Goal: Transaction & Acquisition: Purchase product/service

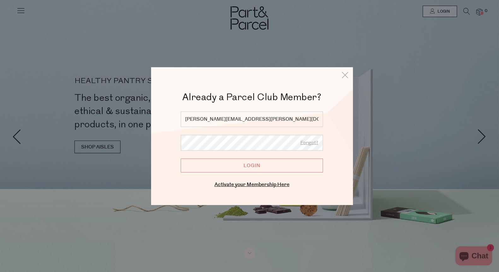
click at [259, 167] on input "Login" at bounding box center [252, 165] width 142 height 14
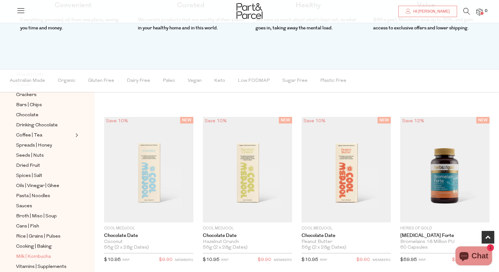
scroll to position [122, 0]
click at [34, 256] on span "Milk | Kombucha" at bounding box center [33, 255] width 35 height 8
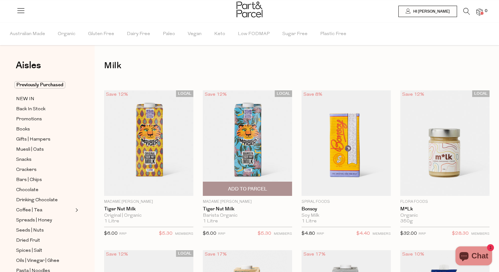
click at [245, 190] on span "Add To Parcel" at bounding box center [247, 188] width 39 height 7
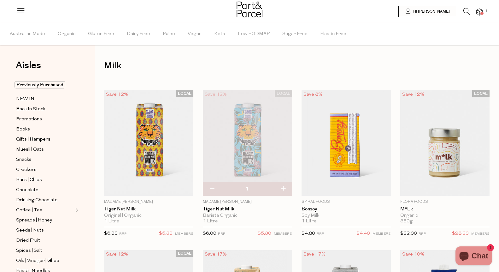
click at [285, 187] on button "button" at bounding box center [283, 189] width 18 height 14
type input "2"
click at [283, 184] on button "button" at bounding box center [283, 189] width 18 height 14
type input "3"
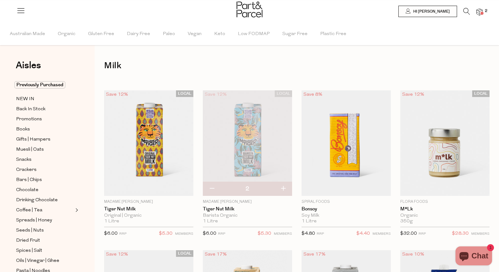
type input "3"
click at [283, 184] on button "button" at bounding box center [283, 189] width 18 height 14
type input "4"
click at [284, 188] on button "button" at bounding box center [283, 189] width 18 height 14
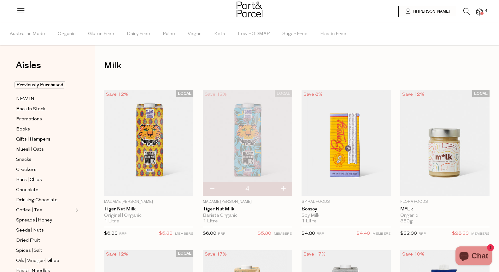
type input "5"
click at [284, 188] on button "button" at bounding box center [283, 189] width 18 height 14
type input "6"
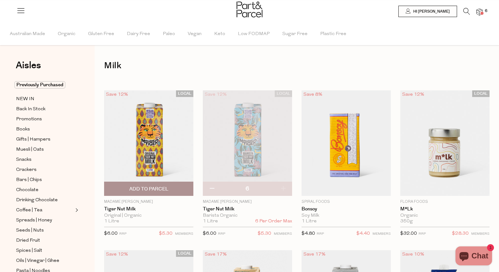
click at [182, 188] on span "Add To Parcel" at bounding box center [148, 189] width 85 height 14
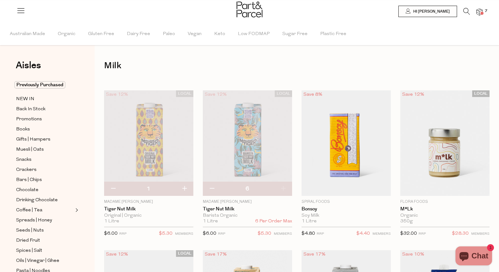
click at [184, 189] on button "button" at bounding box center [184, 189] width 18 height 14
type input "2"
click at [182, 189] on button "button" at bounding box center [184, 189] width 18 height 14
type input "3"
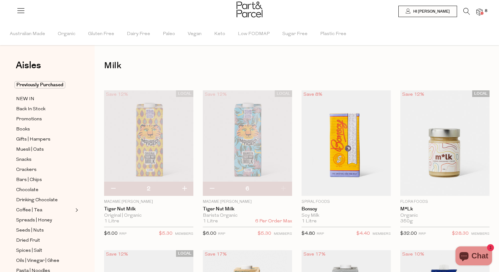
type input "3"
click at [184, 188] on button "button" at bounding box center [184, 189] width 18 height 14
type input "4"
click at [186, 185] on button "button" at bounding box center [184, 189] width 18 height 14
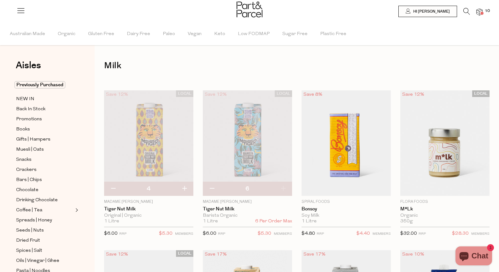
type input "5"
click at [187, 187] on button "button" at bounding box center [184, 189] width 18 height 14
type input "6"
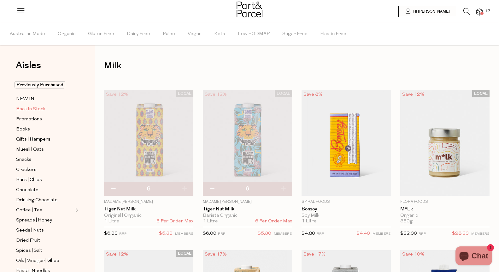
click at [34, 109] on span "Back In Stock" at bounding box center [30, 109] width 29 height 8
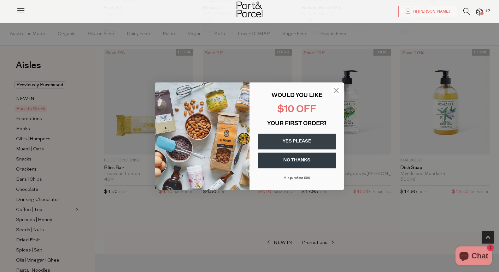
scroll to position [194, 0]
click at [336, 89] on circle "Close dialog" at bounding box center [336, 90] width 10 height 10
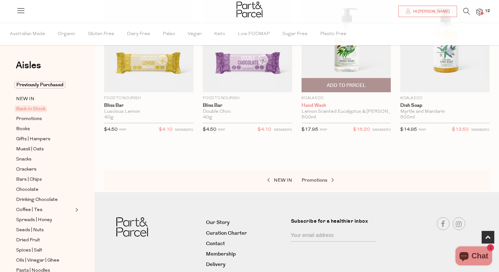
scroll to position [256, 0]
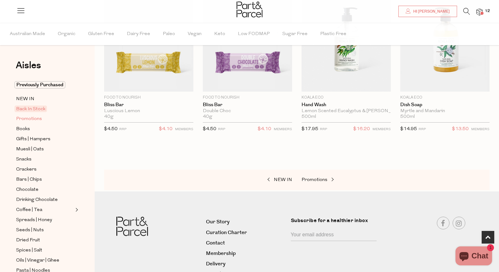
click at [29, 122] on span "Promotions" at bounding box center [29, 119] width 26 height 8
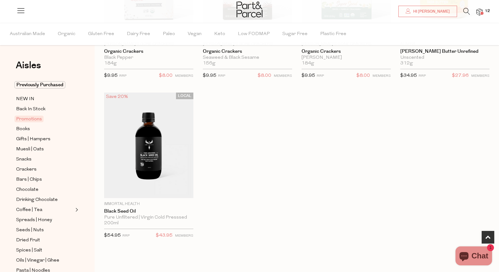
scroll to position [310, 0]
click at [25, 127] on span "Books" at bounding box center [23, 129] width 14 height 8
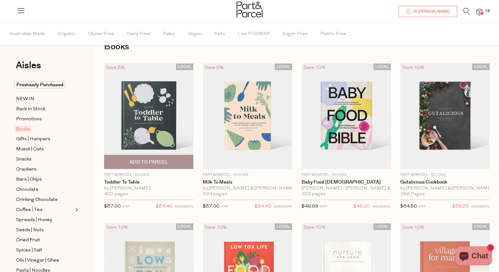
scroll to position [19, 0]
click at [146, 162] on span "Add To Parcel" at bounding box center [148, 161] width 39 height 7
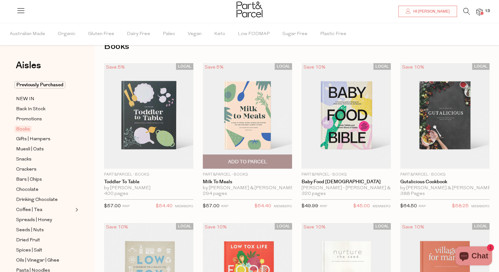
click at [248, 162] on span "Add To Parcel" at bounding box center [247, 161] width 39 height 7
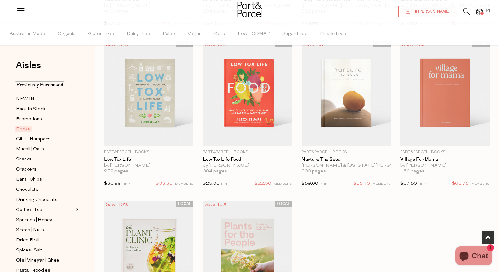
scroll to position [204, 0]
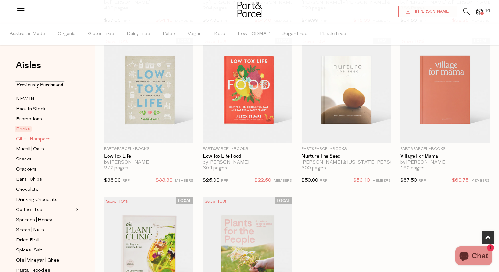
click at [39, 138] on span "Gifts | Hampers" at bounding box center [33, 139] width 34 height 8
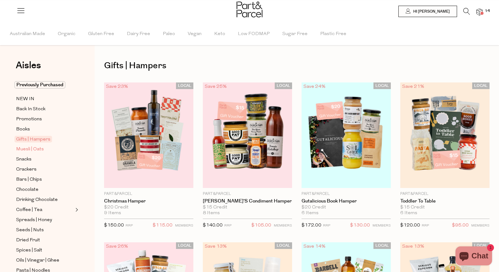
click at [27, 150] on span "Muesli | Oats" at bounding box center [30, 149] width 28 height 8
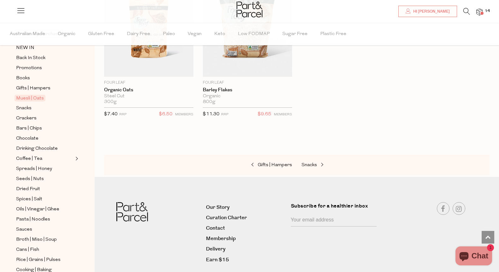
scroll to position [2033, 0]
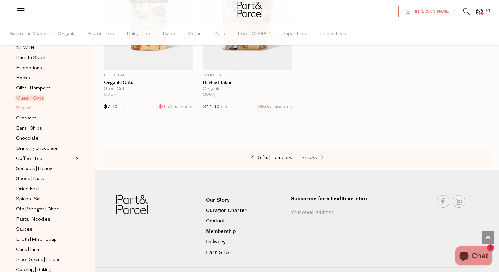
click at [38, 108] on link "Snacks" at bounding box center [44, 108] width 57 height 8
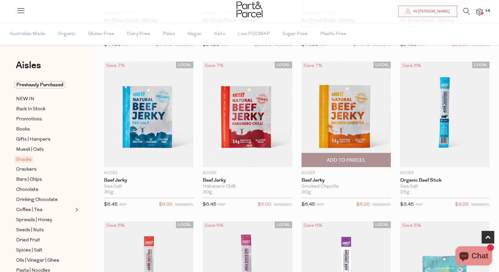
scroll to position [182, 0]
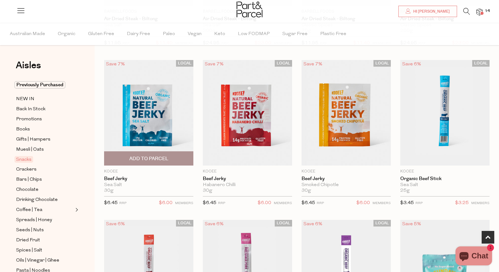
click at [166, 155] on span "Add To Parcel" at bounding box center [148, 158] width 39 height 7
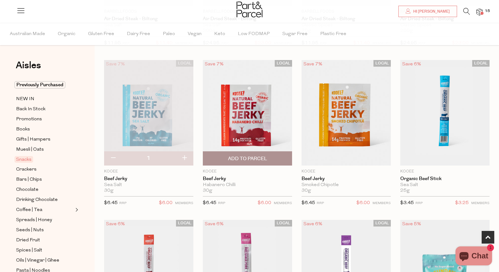
click at [239, 156] on span "Add To Parcel" at bounding box center [247, 158] width 39 height 7
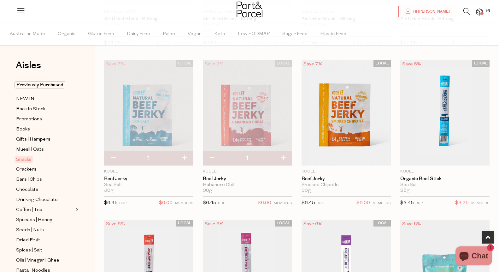
click at [284, 157] on button "button" at bounding box center [283, 158] width 18 height 14
type input "2"
click at [283, 155] on button "button" at bounding box center [283, 158] width 18 height 14
type input "3"
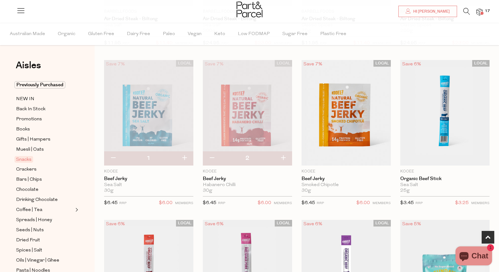
type input "3"
click at [283, 155] on button "button" at bounding box center [283, 158] width 18 height 14
type input "4"
click at [184, 156] on button "button" at bounding box center [184, 158] width 18 height 14
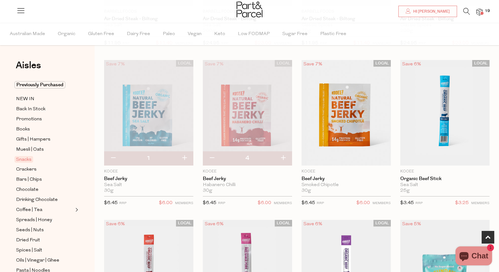
type input "2"
click at [186, 157] on button "button" at bounding box center [184, 158] width 18 height 14
type input "3"
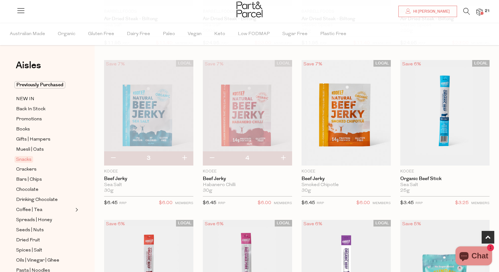
click at [185, 155] on button "button" at bounding box center [184, 158] width 18 height 14
type input "4"
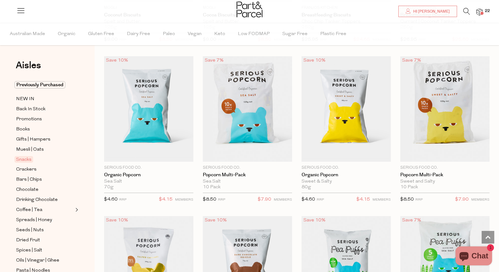
scroll to position [1620, 0]
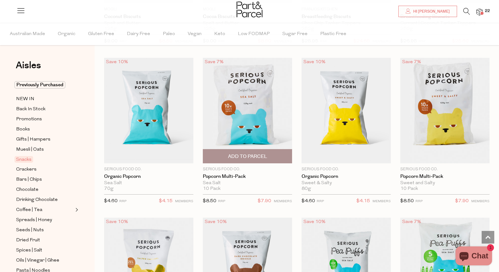
click at [247, 154] on span "Add To Parcel" at bounding box center [247, 156] width 39 height 7
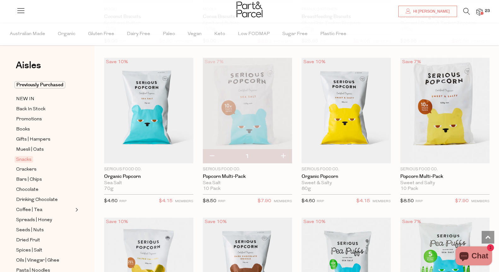
click at [284, 154] on button "button" at bounding box center [283, 156] width 18 height 14
type input "2"
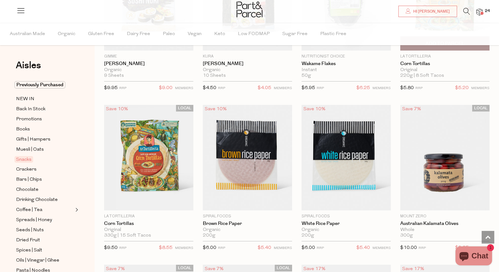
scroll to position [2371, 0]
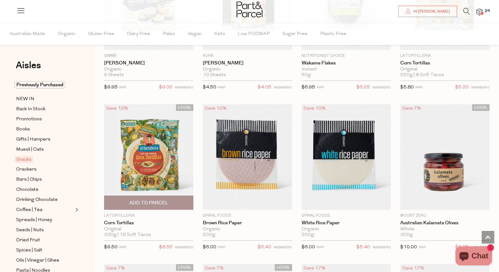
click at [155, 199] on span "Add To Parcel" at bounding box center [148, 202] width 39 height 7
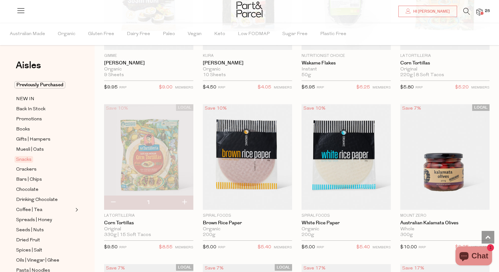
click at [186, 198] on button "button" at bounding box center [184, 202] width 18 height 14
type input "2"
click at [184, 198] on button "button" at bounding box center [184, 202] width 18 height 14
type input "3"
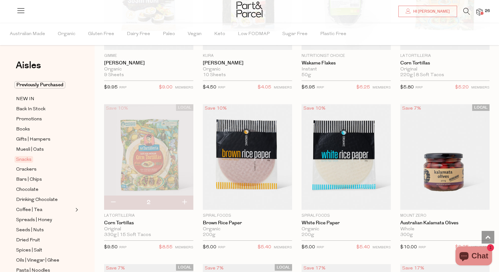
type input "3"
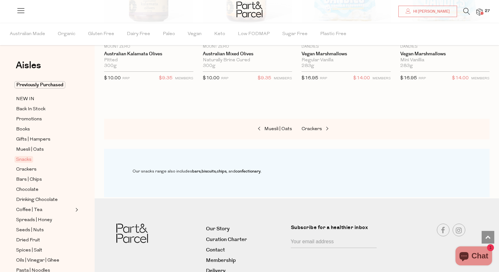
scroll to position [2700, 0]
click at [36, 168] on span "Crackers" at bounding box center [26, 170] width 20 height 8
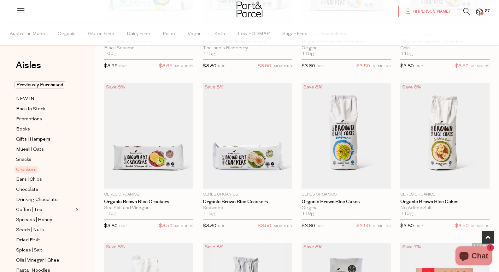
scroll to position [323, 0]
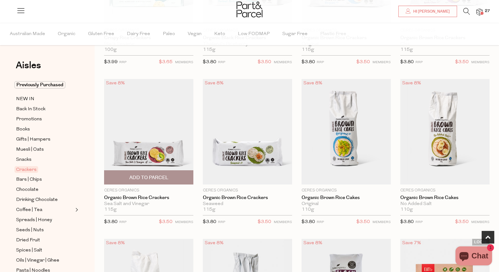
click at [167, 172] on span "Add To Parcel" at bounding box center [148, 177] width 85 height 14
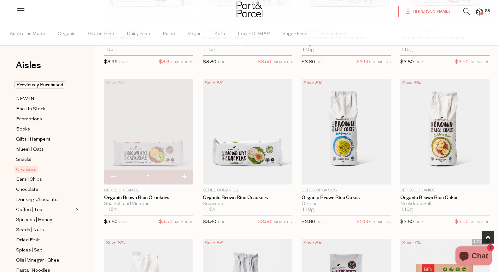
click at [184, 176] on button "button" at bounding box center [184, 177] width 18 height 14
type input "2"
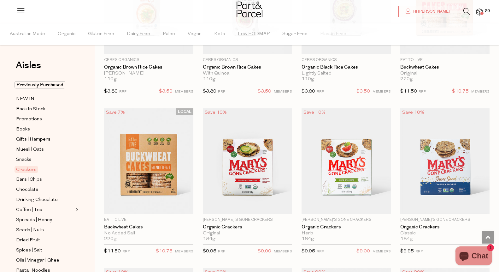
scroll to position [615, 0]
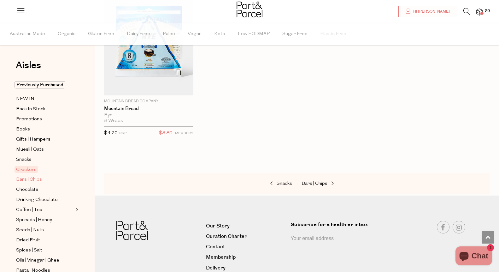
click at [39, 178] on span "Bars | Chips" at bounding box center [29, 180] width 26 height 8
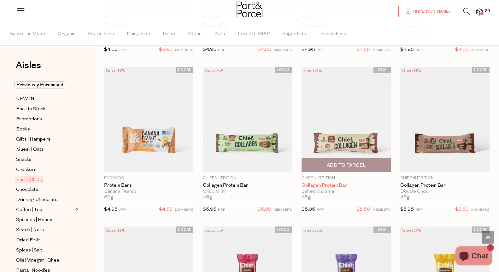
scroll to position [498, 0]
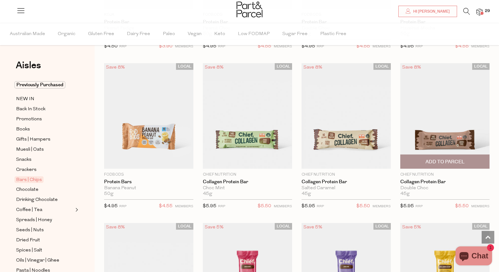
click at [437, 160] on span "Add To Parcel" at bounding box center [444, 161] width 39 height 7
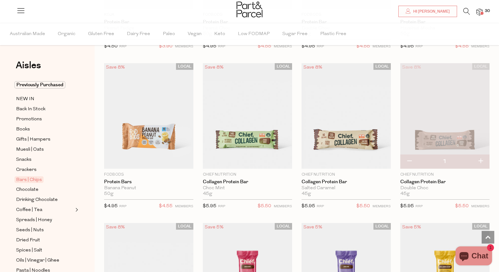
click at [481, 160] on button "button" at bounding box center [480, 161] width 18 height 14
type input "2"
click at [481, 160] on button "button" at bounding box center [480, 161] width 18 height 14
type input "3"
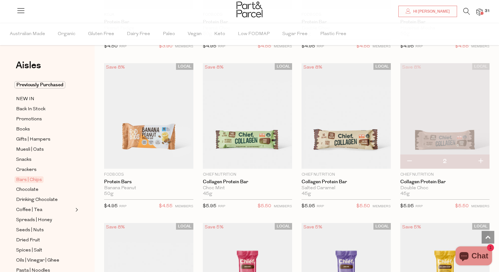
type input "3"
click at [480, 159] on button "button" at bounding box center [480, 161] width 18 height 14
type input "4"
click at [481, 158] on button "button" at bounding box center [480, 161] width 18 height 14
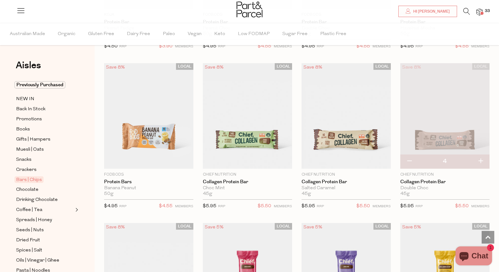
type input "5"
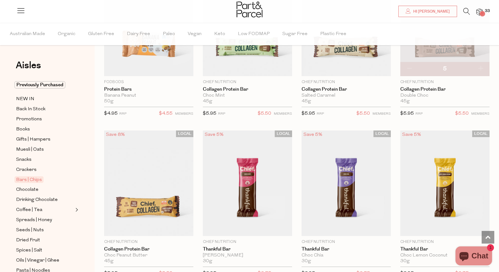
scroll to position [600, 0]
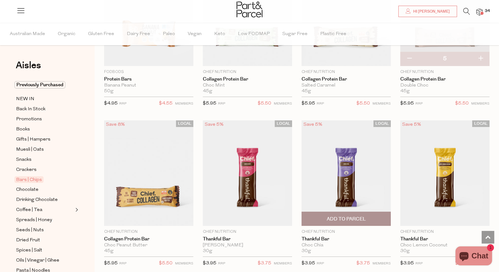
click at [355, 217] on span "Add To Parcel" at bounding box center [346, 218] width 39 height 7
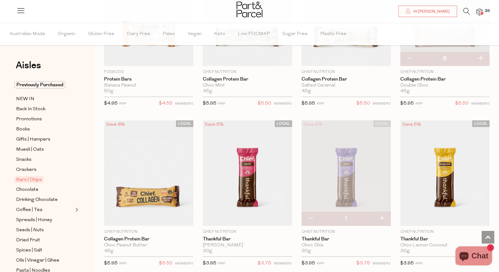
click at [381, 216] on button "button" at bounding box center [382, 218] width 18 height 14
type input "2"
click at [382, 216] on button "button" at bounding box center [382, 218] width 18 height 14
type input "3"
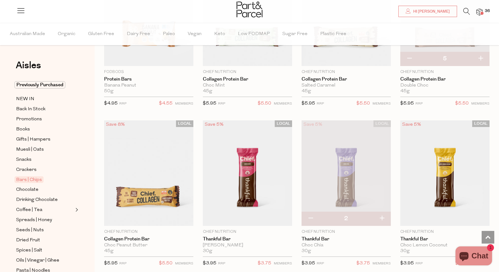
type input "3"
click at [381, 217] on button "button" at bounding box center [382, 218] width 18 height 14
type input "4"
click at [383, 216] on button "button" at bounding box center [382, 218] width 18 height 14
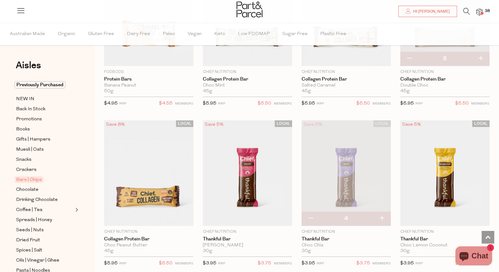
type input "5"
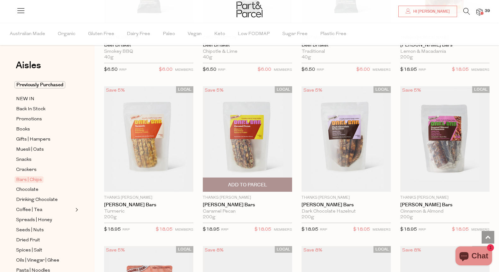
scroll to position [959, 0]
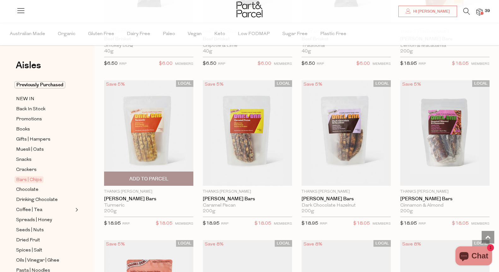
click at [167, 177] on span "Add To Parcel" at bounding box center [148, 178] width 39 height 7
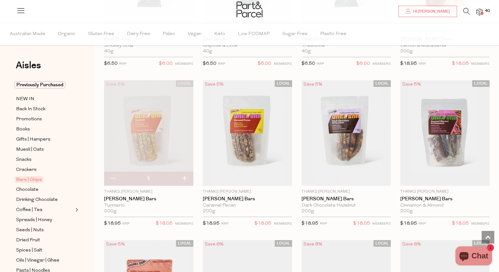
click at [183, 175] on button "button" at bounding box center [184, 179] width 18 height 14
type input "2"
click at [428, 178] on span "Add To Parcel" at bounding box center [444, 178] width 39 height 7
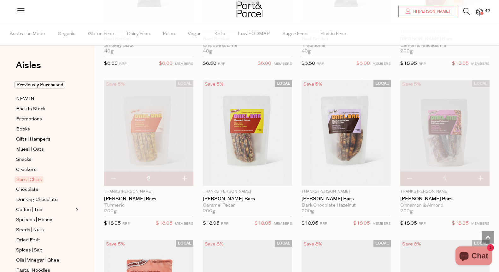
click at [483, 175] on button "button" at bounding box center [480, 179] width 18 height 14
type input "2"
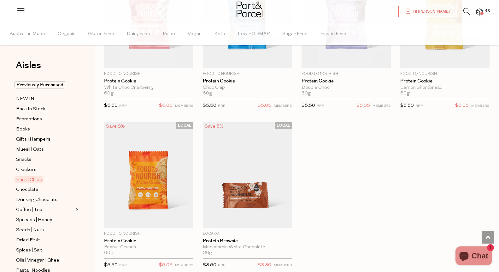
scroll to position [1875, 0]
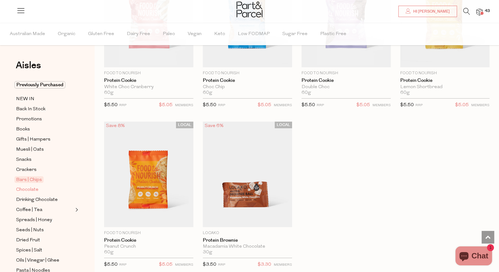
click at [24, 190] on span "Chocolate" at bounding box center [27, 190] width 22 height 8
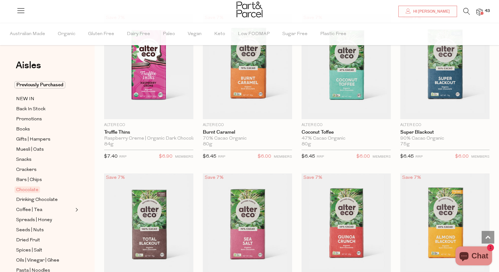
scroll to position [709, 0]
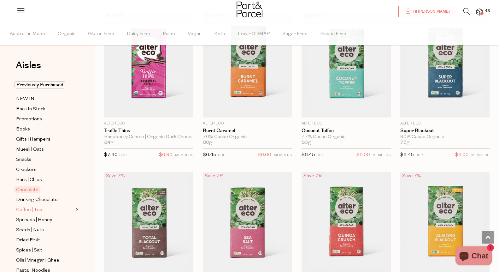
click at [35, 209] on span "Coffee | Tea" at bounding box center [29, 210] width 26 height 8
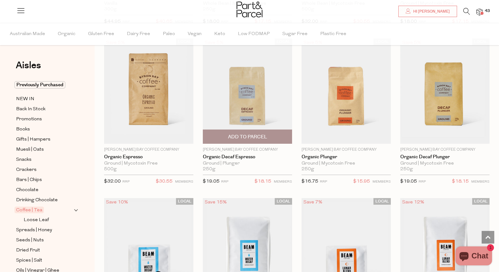
scroll to position [3076, 0]
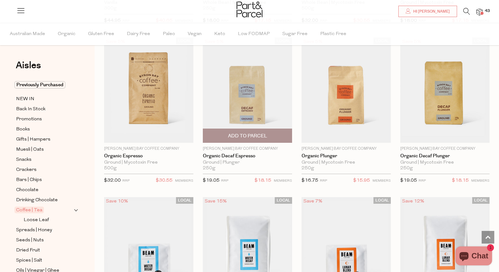
click at [258, 132] on span "Add To Parcel" at bounding box center [247, 135] width 39 height 7
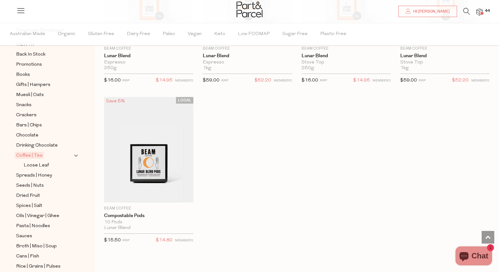
scroll to position [61, 0]
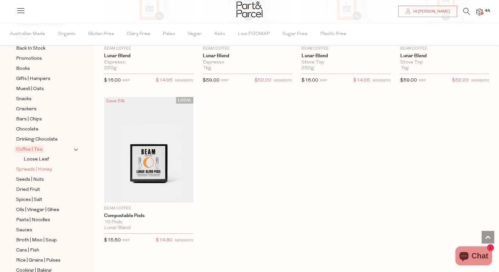
click at [41, 169] on span "Spreads | Honey" at bounding box center [34, 170] width 36 height 8
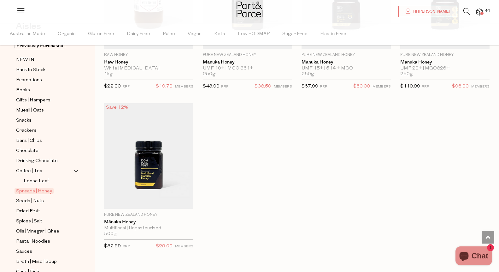
scroll to position [2098, 0]
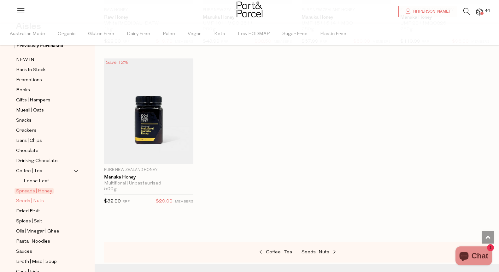
click at [37, 200] on span "Seeds | Nuts" at bounding box center [30, 201] width 28 height 8
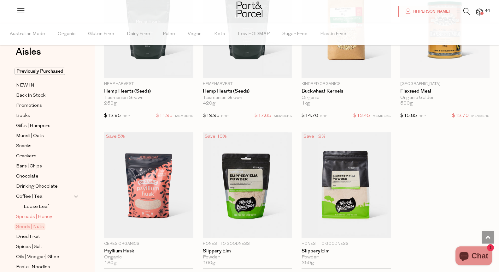
scroll to position [28, 0]
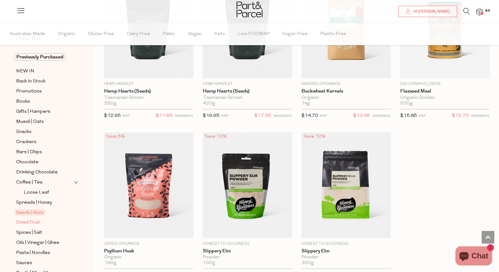
click at [31, 223] on span "Dried Fruit" at bounding box center [28, 223] width 24 height 8
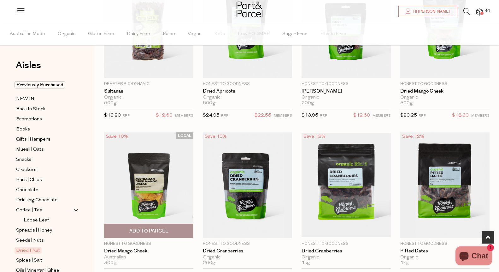
scroll to position [113, 0]
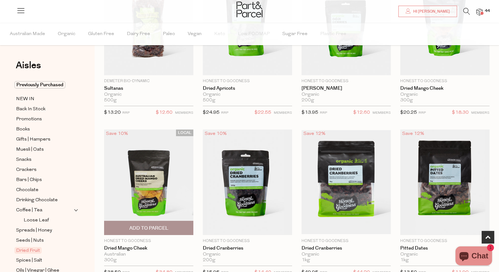
click at [150, 226] on span "Add To Parcel" at bounding box center [148, 228] width 39 height 7
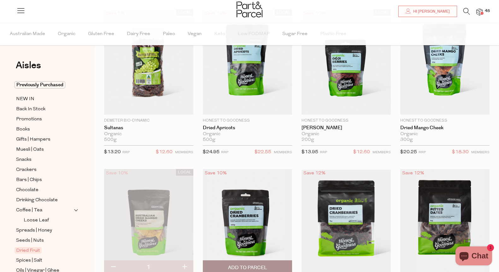
scroll to position [71, 0]
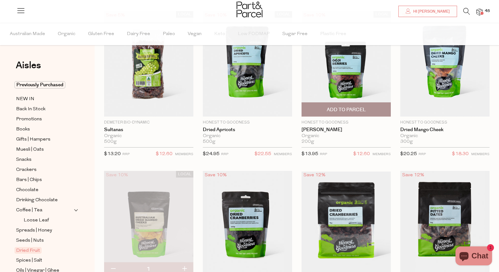
click at [326, 111] on span "Add To Parcel" at bounding box center [345, 109] width 85 height 14
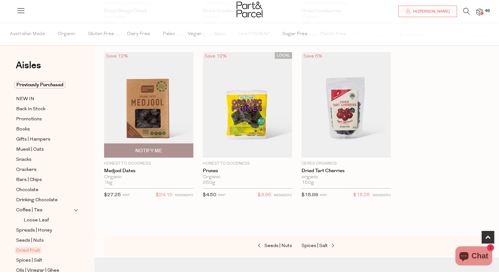
scroll to position [354, 0]
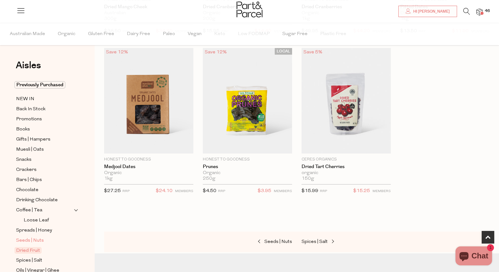
click at [29, 241] on span "Seeds | Nuts" at bounding box center [30, 241] width 28 height 8
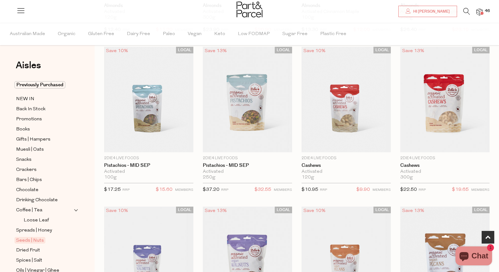
scroll to position [197, 0]
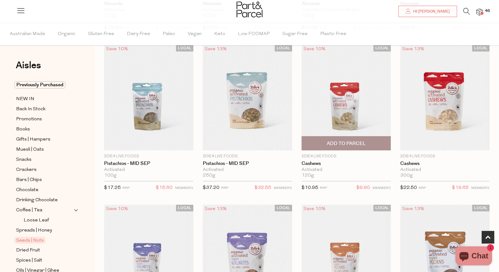
click at [354, 141] on span "Add To Parcel" at bounding box center [346, 143] width 39 height 7
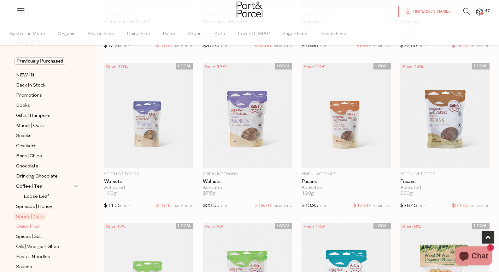
scroll to position [34, 0]
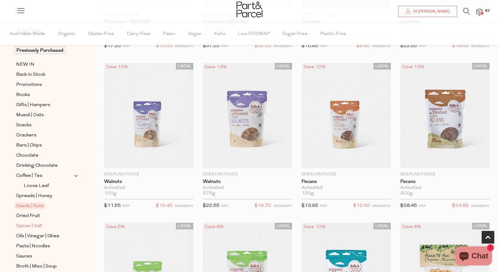
click at [33, 223] on span "Spices | Salt" at bounding box center [29, 226] width 26 height 8
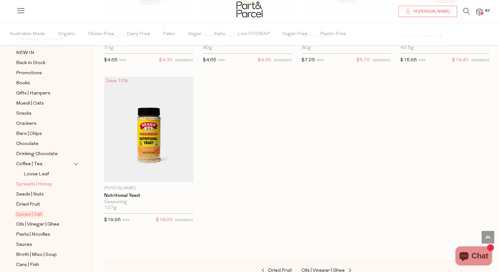
scroll to position [47, 0]
click at [36, 224] on span "Oils | Vinegar | Ghee" at bounding box center [37, 223] width 43 height 8
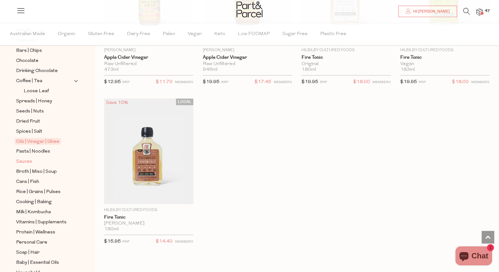
scroll to position [148, 0]
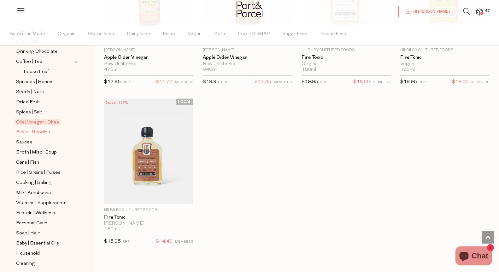
click at [34, 132] on span "Pasta | Noodles" at bounding box center [33, 132] width 34 height 8
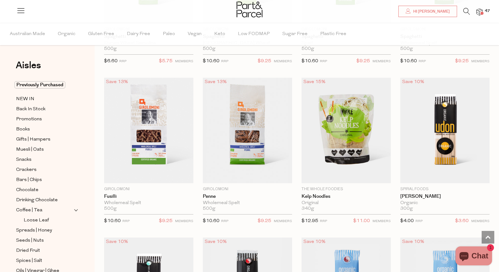
scroll to position [1288, 0]
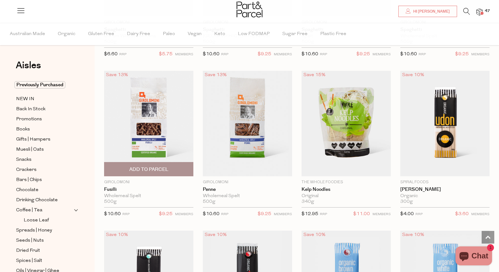
click at [146, 167] on span "Add To Parcel" at bounding box center [148, 169] width 39 height 7
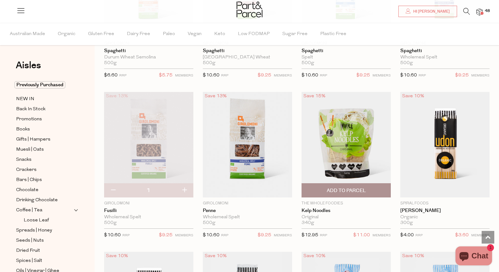
scroll to position [1266, 0]
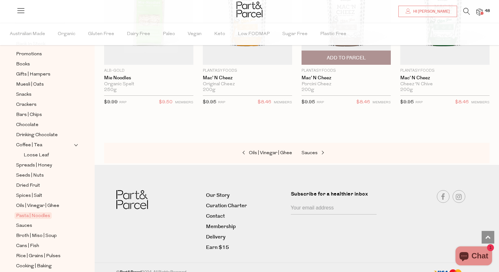
scroll to position [2206, 0]
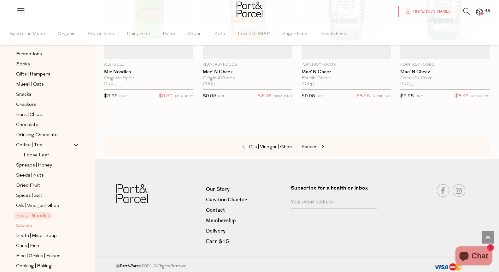
click at [30, 225] on span "Sauces" at bounding box center [24, 226] width 16 height 8
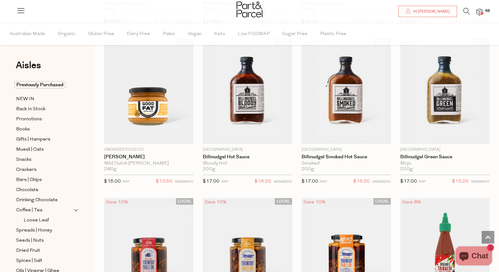
scroll to position [842, 0]
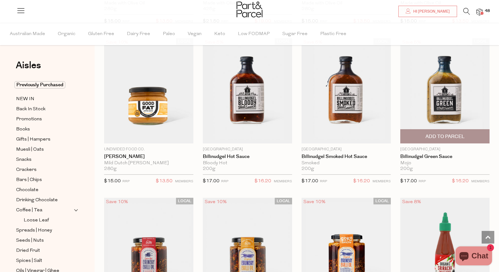
click at [443, 133] on span "Add To Parcel" at bounding box center [444, 136] width 39 height 7
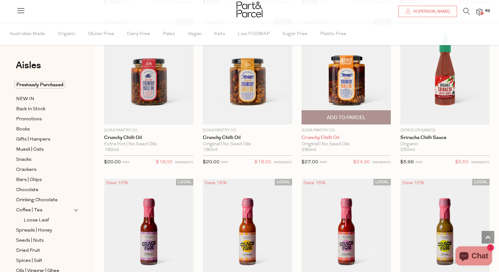
scroll to position [1019, 0]
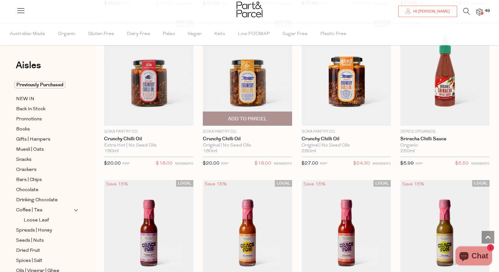
click at [261, 119] on span "Add To Parcel" at bounding box center [247, 118] width 39 height 7
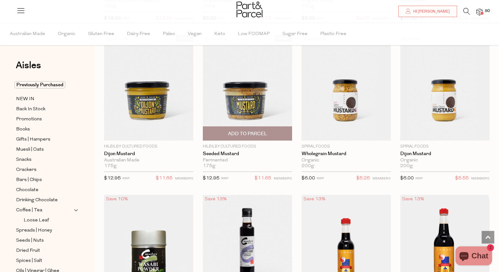
scroll to position [1644, 0]
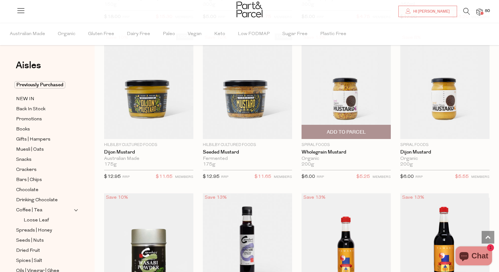
click at [347, 129] on span "Add To Parcel" at bounding box center [346, 132] width 39 height 7
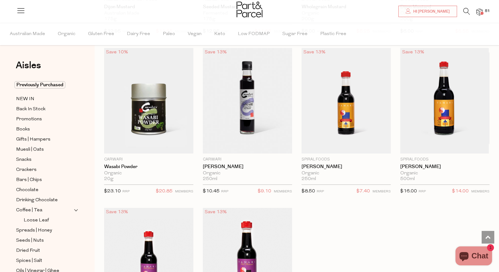
scroll to position [1910, 0]
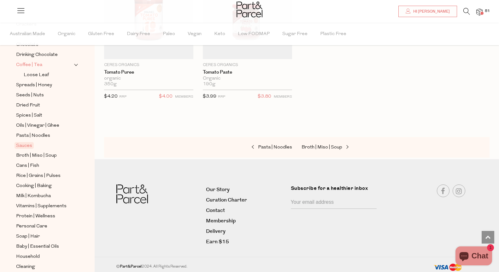
scroll to position [181, 0]
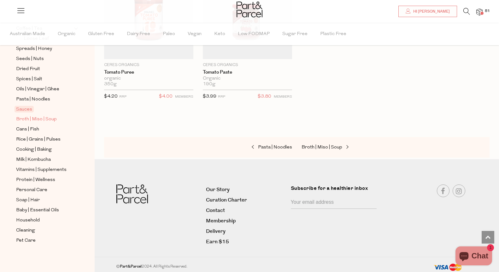
click at [50, 118] on span "Broth | Miso | Soup" at bounding box center [36, 119] width 41 height 8
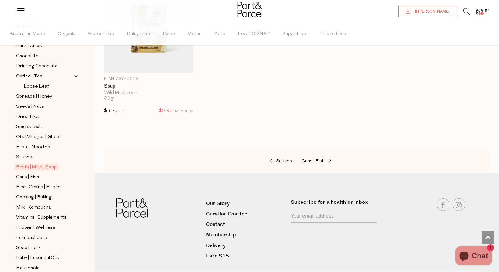
scroll to position [145, 0]
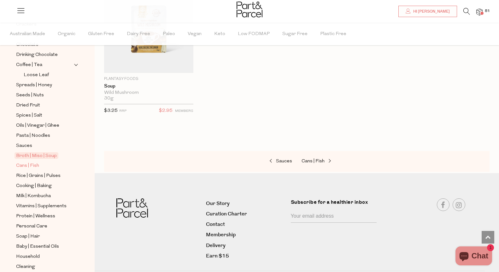
click at [32, 165] on span "Cans | Fish" at bounding box center [27, 166] width 23 height 8
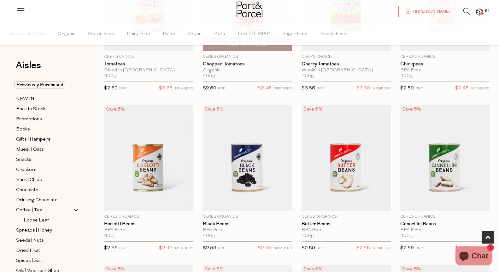
scroll to position [162, 0]
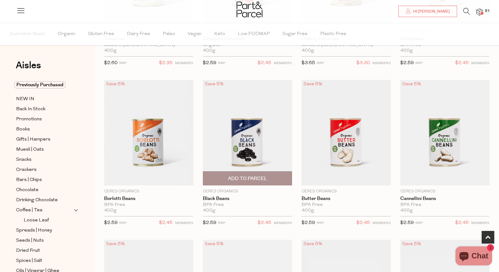
click at [260, 180] on span "Add To Parcel" at bounding box center [247, 178] width 39 height 7
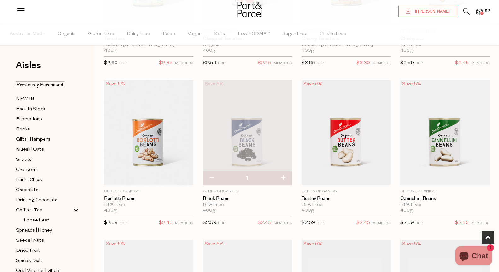
click at [284, 178] on button "button" at bounding box center [283, 178] width 18 height 14
type input "2"
click at [283, 176] on button "button" at bounding box center [283, 178] width 18 height 14
type input "3"
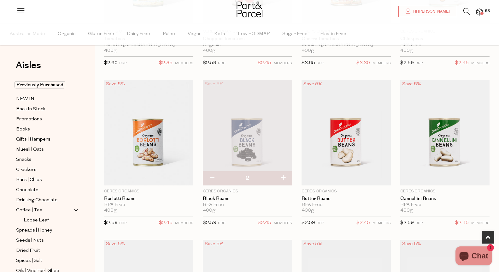
type input "3"
click at [283, 176] on button "button" at bounding box center [283, 178] width 18 height 14
type input "4"
click at [282, 177] on button "button" at bounding box center [283, 178] width 18 height 14
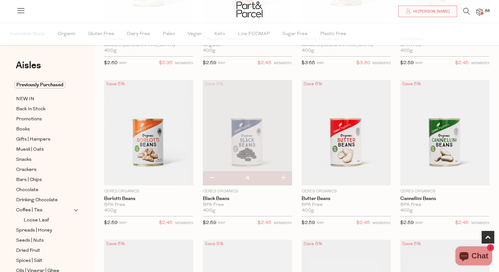
type input "5"
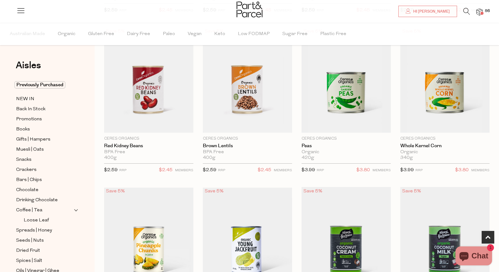
scroll to position [375, 0]
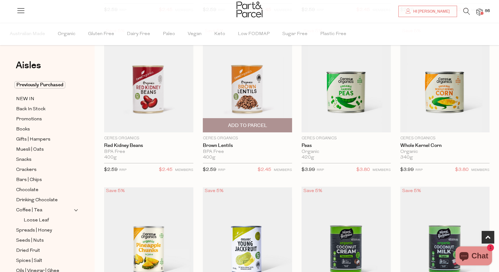
click at [268, 125] on span "Add To Parcel" at bounding box center [247, 125] width 85 height 14
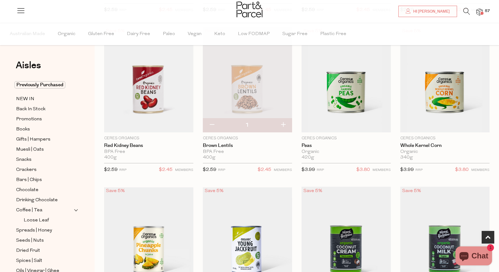
click at [283, 123] on button "button" at bounding box center [283, 125] width 18 height 14
type input "2"
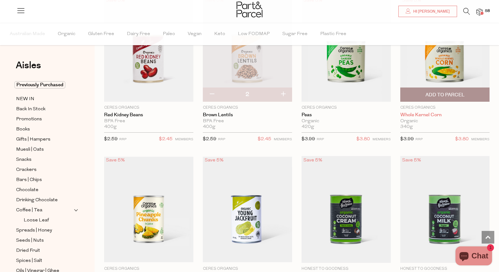
scroll to position [393, 0]
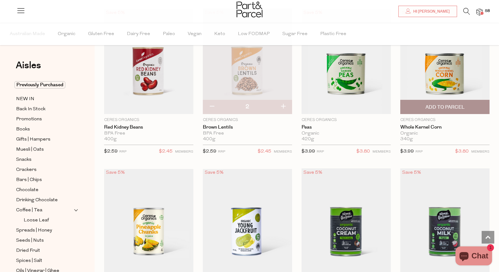
click at [444, 104] on span "Add To Parcel" at bounding box center [444, 107] width 39 height 7
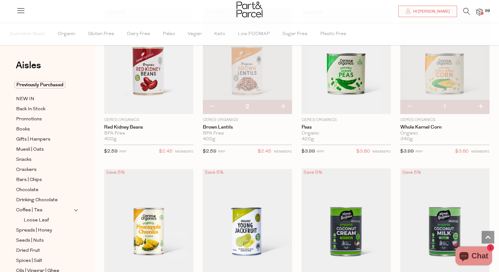
click at [480, 105] on button "button" at bounding box center [480, 107] width 18 height 14
type input "2"
click at [481, 106] on button "button" at bounding box center [480, 107] width 18 height 14
type input "3"
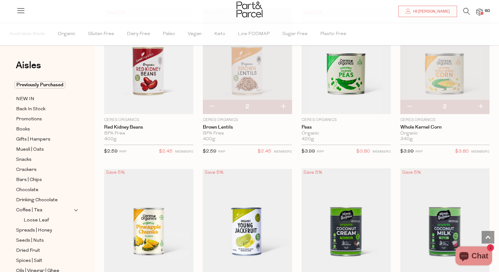
type input "3"
click at [481, 105] on button "button" at bounding box center [480, 107] width 18 height 14
type input "4"
click at [480, 105] on button "button" at bounding box center [480, 107] width 18 height 14
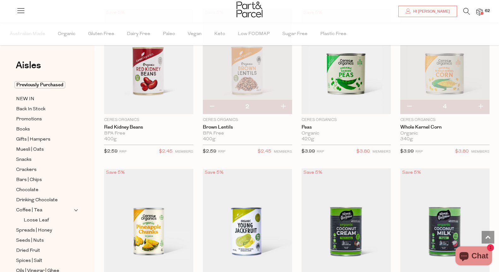
type input "5"
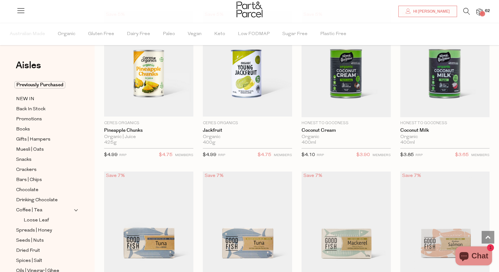
scroll to position [549, 0]
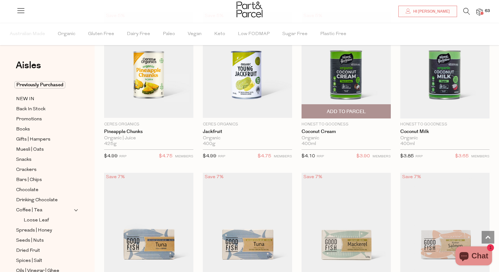
click at [348, 110] on span "Add To Parcel" at bounding box center [346, 111] width 39 height 7
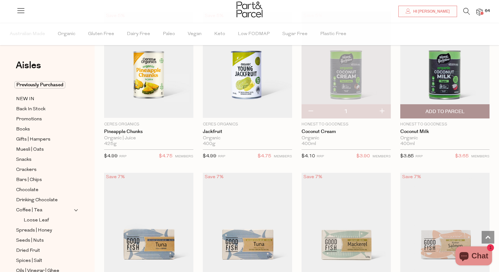
click at [418, 108] on span "Add To Parcel" at bounding box center [444, 111] width 85 height 14
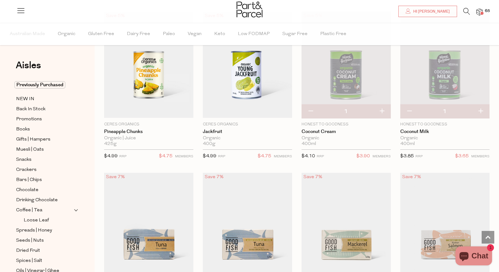
click at [381, 110] on button "button" at bounding box center [382, 111] width 18 height 14
type input "2"
click at [480, 110] on button "button" at bounding box center [480, 111] width 18 height 14
type input "2"
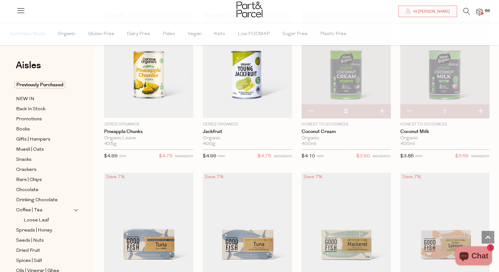
type input "2"
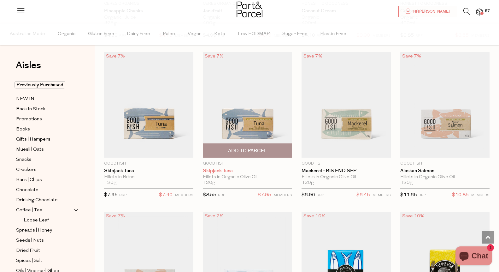
scroll to position [670, 0]
click at [267, 151] on span "Add To Parcel" at bounding box center [247, 150] width 85 height 14
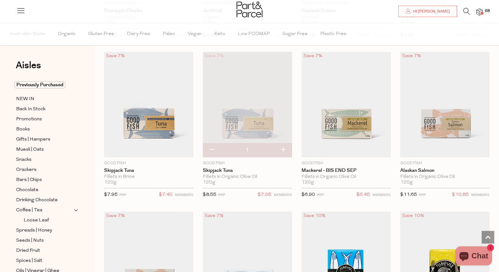
click at [283, 148] on button "button" at bounding box center [283, 150] width 18 height 14
type input "2"
click at [283, 148] on button "button" at bounding box center [283, 150] width 18 height 14
type input "3"
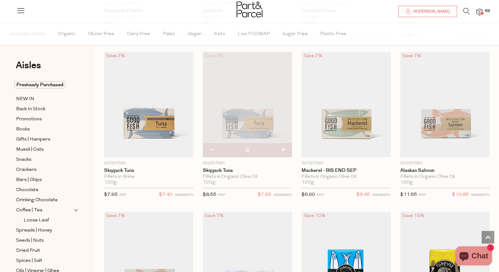
type input "3"
click at [283, 147] on button "button" at bounding box center [283, 150] width 18 height 14
type input "4"
click at [283, 149] on button "button" at bounding box center [283, 150] width 18 height 14
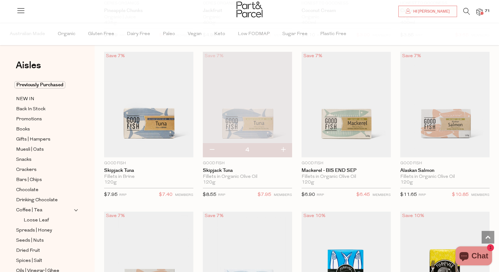
type input "5"
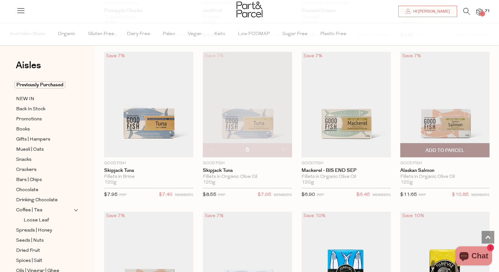
click at [477, 149] on span "Add To Parcel" at bounding box center [444, 150] width 85 height 14
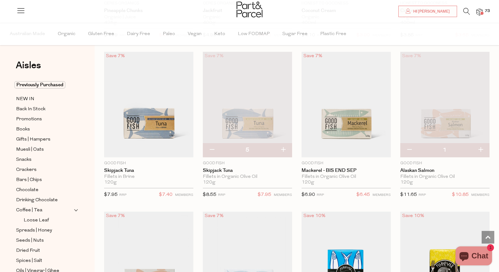
click at [480, 147] on button "button" at bounding box center [480, 150] width 18 height 14
type input "2"
click at [480, 148] on button "button" at bounding box center [480, 150] width 18 height 14
type input "3"
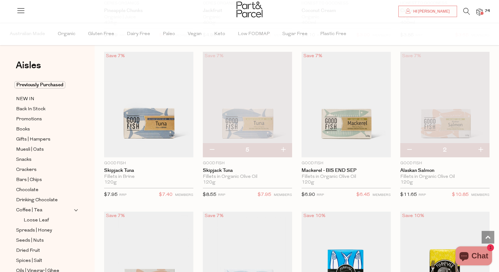
type input "3"
click at [480, 148] on button "button" at bounding box center [480, 150] width 18 height 14
type input "4"
click at [480, 147] on button "button" at bounding box center [480, 150] width 18 height 14
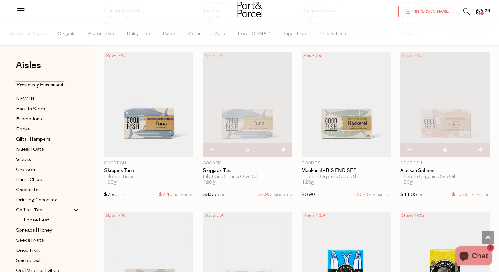
type input "5"
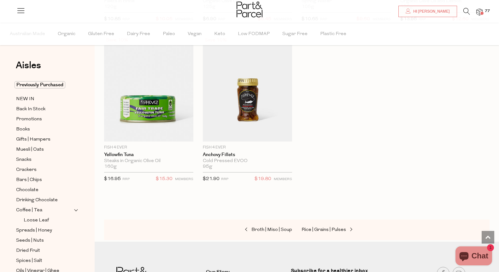
scroll to position [1040, 0]
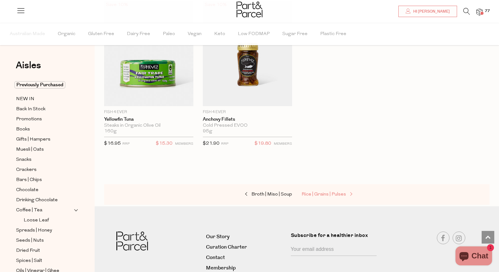
click at [314, 193] on span "Rice | Grains | Pulses" at bounding box center [323, 194] width 44 height 5
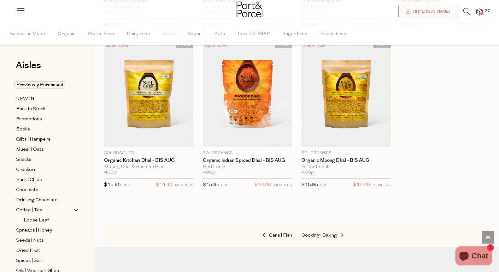
scroll to position [1478, 0]
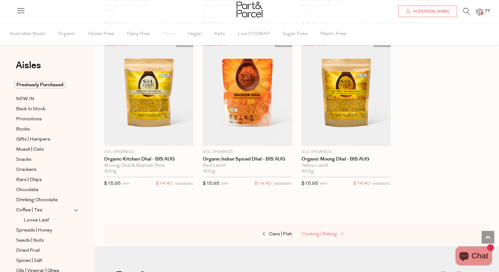
click at [336, 233] on span "Cooking | Baking" at bounding box center [319, 233] width 36 height 5
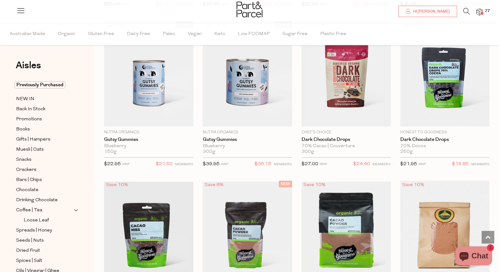
scroll to position [864, 0]
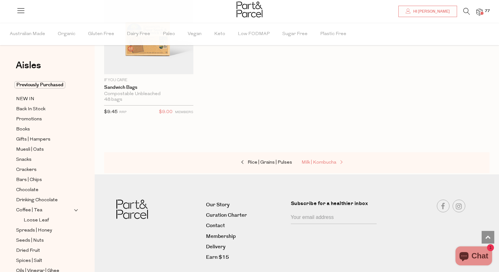
click at [327, 160] on span "Milk | Kombucha" at bounding box center [318, 162] width 35 height 5
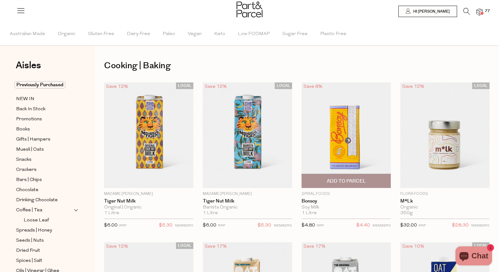
type input "6"
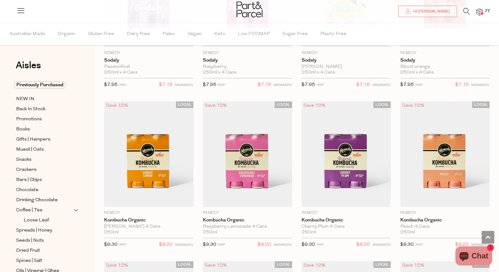
scroll to position [468, 0]
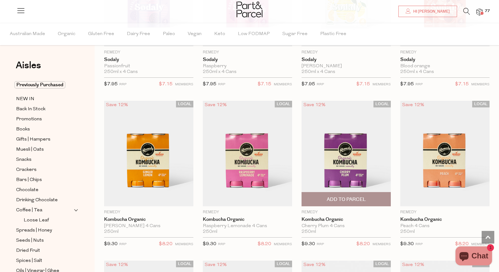
click at [352, 196] on span "Add To Parcel" at bounding box center [346, 199] width 39 height 7
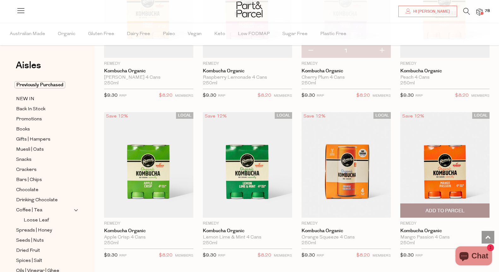
scroll to position [623, 0]
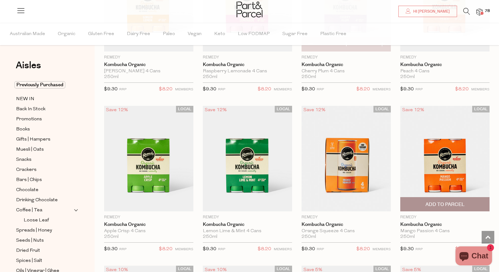
click at [434, 201] on span "Add To Parcel" at bounding box center [444, 204] width 39 height 7
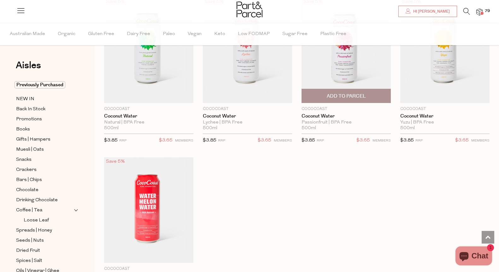
scroll to position [1210, 0]
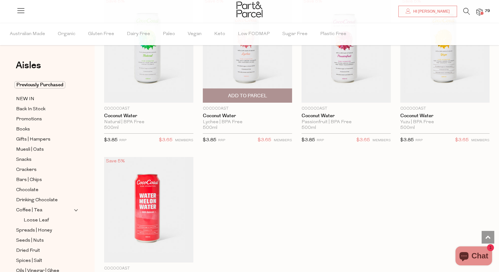
click at [270, 96] on span "Add To Parcel" at bounding box center [247, 96] width 85 height 14
click at [283, 94] on button "button" at bounding box center [283, 95] width 18 height 14
type input "2"
click at [283, 94] on button "button" at bounding box center [283, 95] width 18 height 14
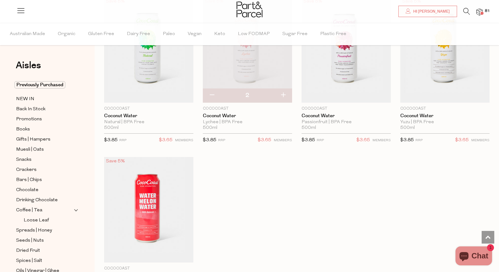
type input "3"
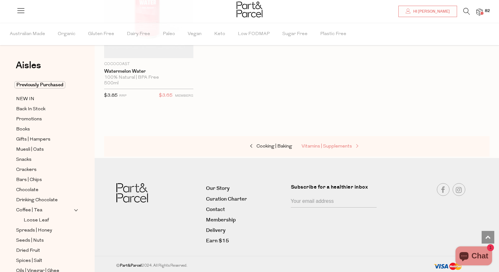
click at [315, 144] on span "Vitamins | Supplements" at bounding box center [326, 146] width 50 height 5
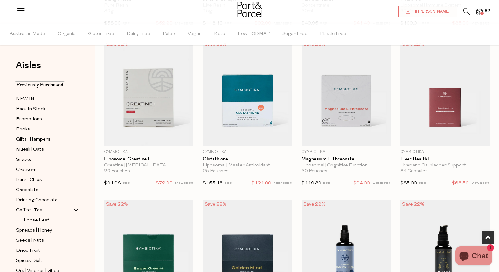
scroll to position [196, 0]
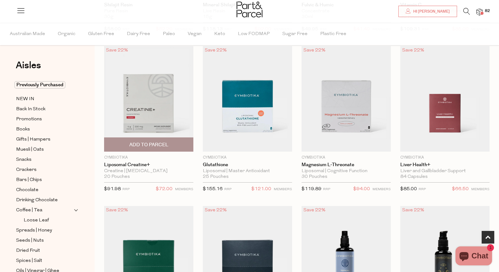
click at [157, 143] on span "Add To Parcel" at bounding box center [148, 144] width 39 height 7
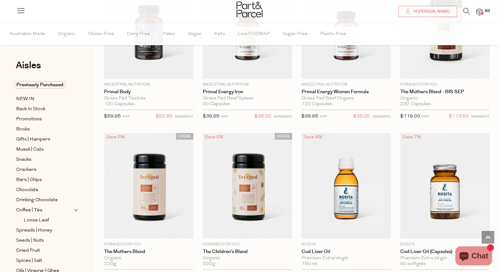
scroll to position [1401, 0]
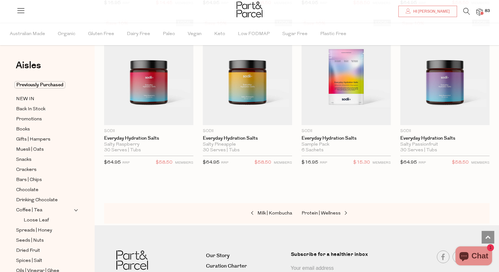
scroll to position [2203, 0]
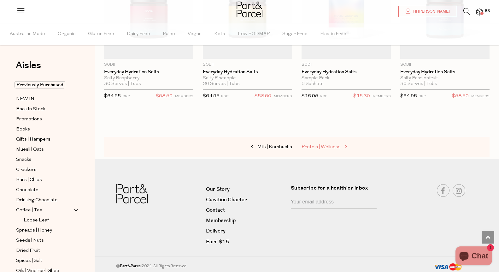
click at [335, 147] on link "Protein | Wellness" at bounding box center [332, 147] width 63 height 8
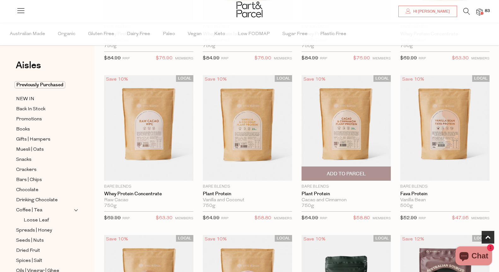
scroll to position [169, 0]
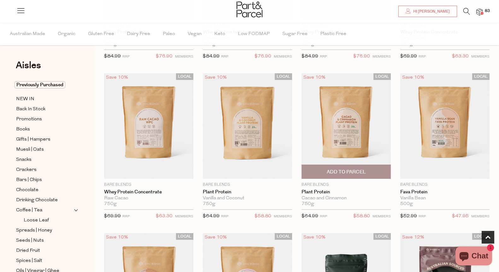
click at [348, 173] on span "Add To Parcel" at bounding box center [346, 171] width 39 height 7
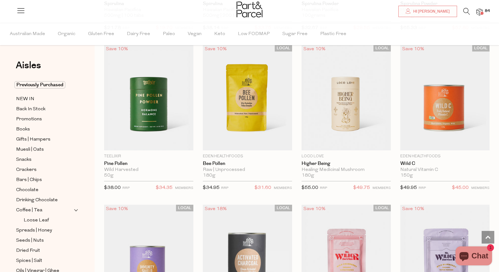
scroll to position [2154, 0]
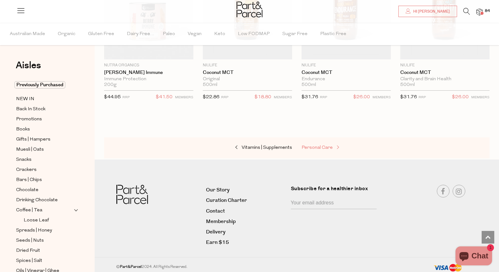
click at [322, 146] on span "Personal Care" at bounding box center [316, 147] width 31 height 5
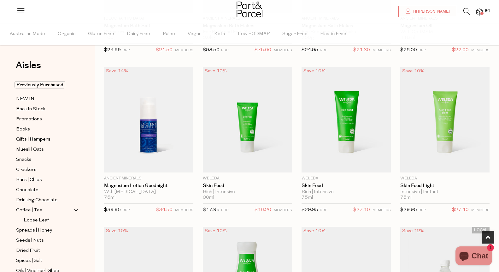
scroll to position [335, 0]
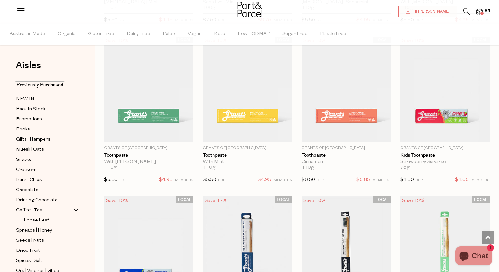
scroll to position [1008, 0]
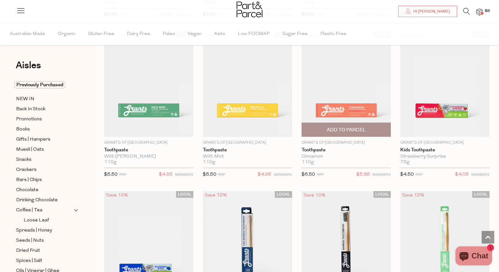
click at [346, 133] on span "Add To Parcel" at bounding box center [345, 130] width 85 height 14
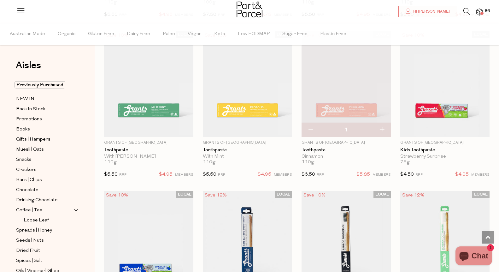
click at [382, 127] on button "button" at bounding box center [382, 130] width 18 height 14
type input "2"
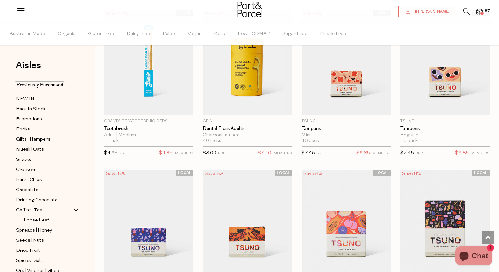
scroll to position [1352, 0]
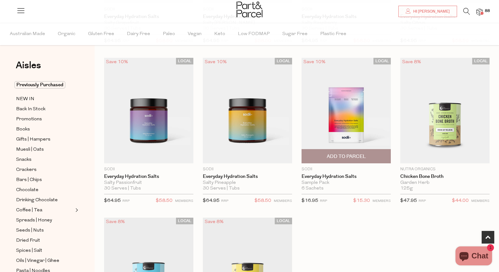
scroll to position [173, 0]
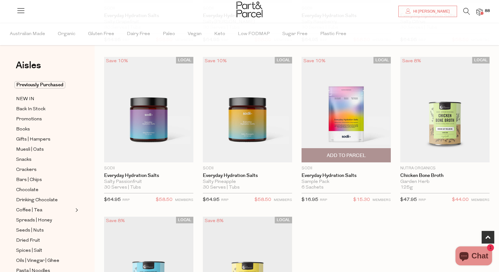
click at [353, 156] on span "Add To Parcel" at bounding box center [346, 155] width 39 height 7
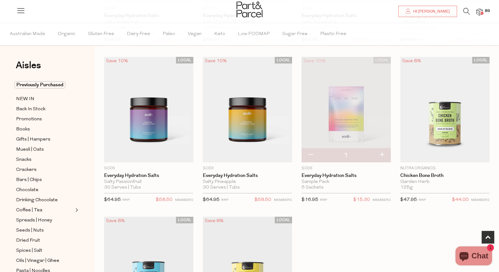
click at [381, 154] on button "button" at bounding box center [382, 155] width 18 height 14
type input "2"
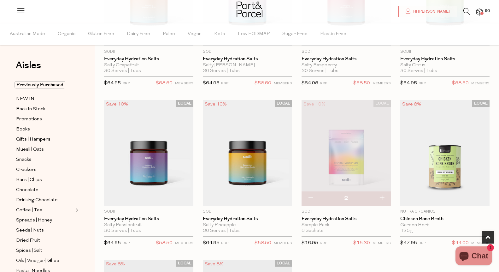
scroll to position [130, 0]
click at [382, 196] on button "button" at bounding box center [382, 198] width 18 height 14
type input "3"
click at [384, 196] on button "button" at bounding box center [382, 198] width 18 height 14
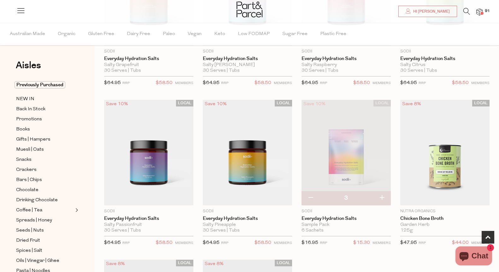
type input "4"
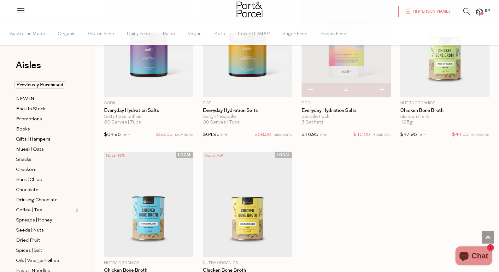
scroll to position [0, 0]
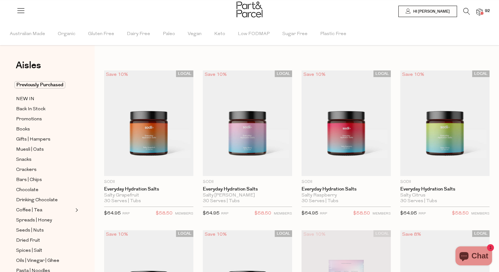
click at [481, 16] on div at bounding box center [249, 10] width 499 height 20
click at [481, 10] on img at bounding box center [479, 12] width 6 height 7
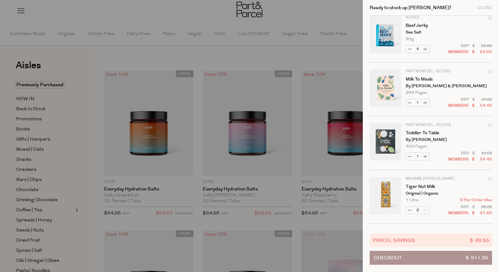
scroll to position [1726, 0]
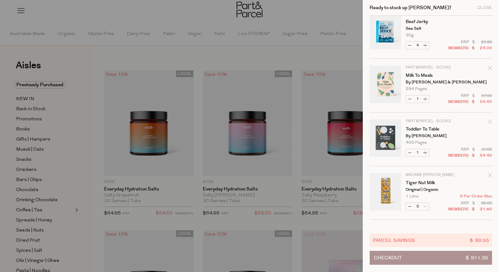
click at [409, 205] on button "Decrease Tiger Nut Milk" at bounding box center [410, 205] width 8 height 7
type input "5"
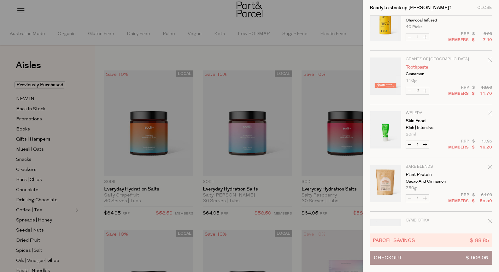
scroll to position [0, 0]
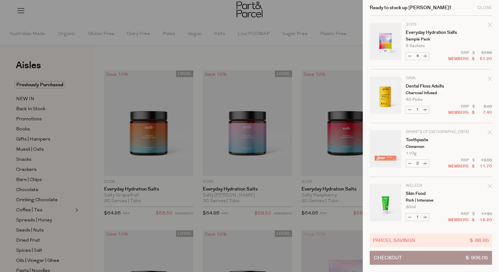
click at [409, 56] on button "Decrease Everyday Hydration Salts" at bounding box center [410, 55] width 8 height 7
type input "3"
click at [409, 54] on button "Decrease Everyday Hydration Salts" at bounding box center [410, 55] width 8 height 7
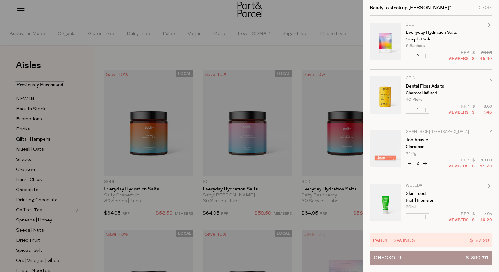
type input "2"
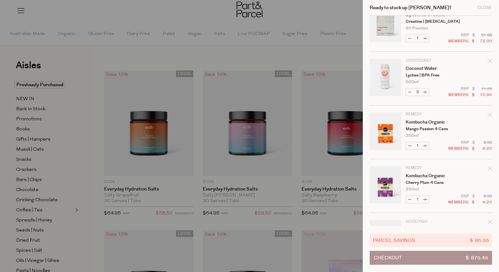
scroll to position [288, 0]
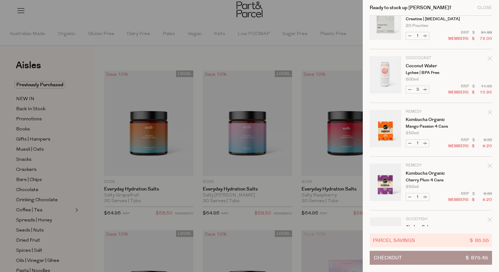
click at [409, 90] on button "Decrease Coconut Water" at bounding box center [410, 89] width 8 height 7
type input "2"
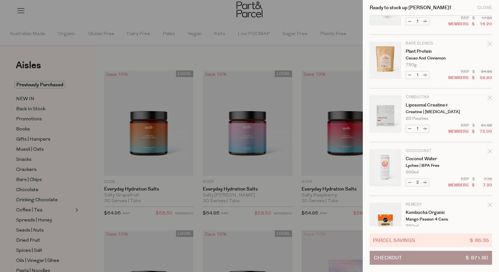
scroll to position [206, 0]
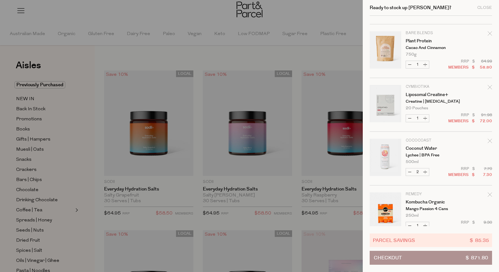
click at [408, 172] on button "Decrease Coconut Water" at bounding box center [410, 171] width 8 height 7
type input "1"
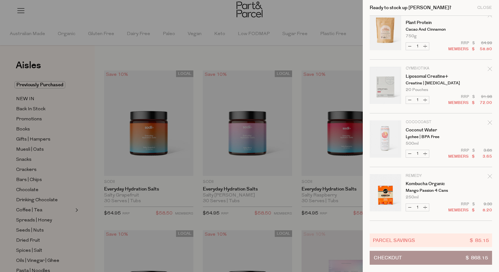
scroll to position [235, 0]
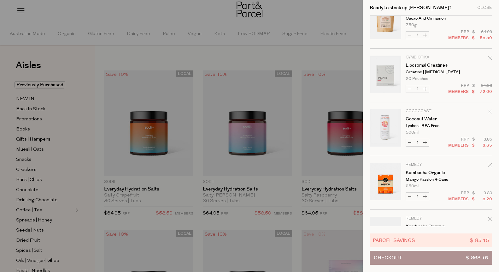
click at [410, 143] on button "Decrease Coconut Water" at bounding box center [410, 142] width 8 height 7
type input "0"
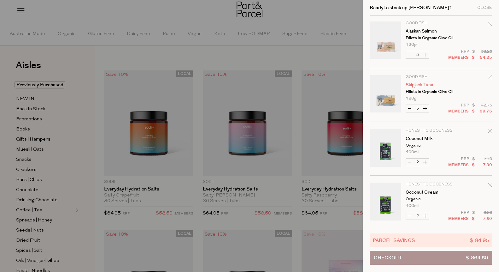
scroll to position [435, 0]
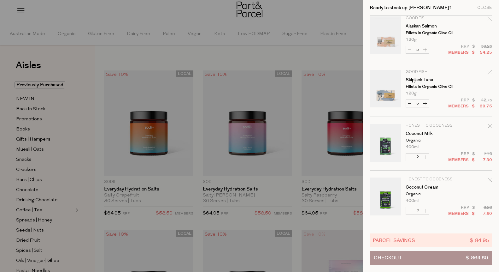
click at [410, 211] on button "Decrease Coconut Cream" at bounding box center [410, 210] width 8 height 7
type input "1"
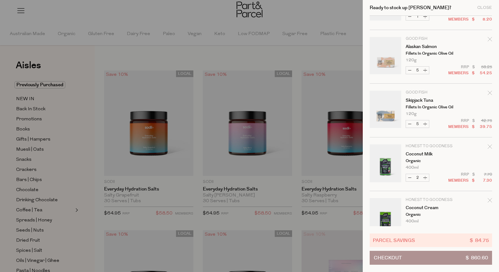
scroll to position [434, 0]
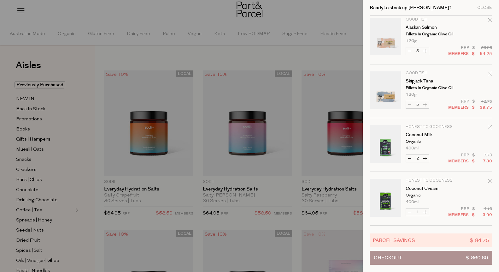
click at [409, 158] on button "Decrease Coconut Milk" at bounding box center [410, 158] width 8 height 7
type input "1"
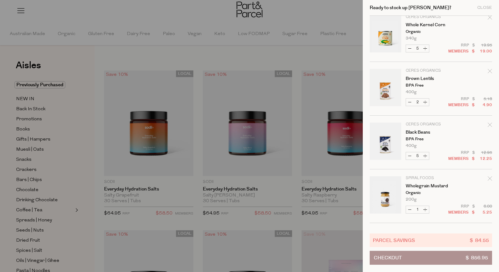
scroll to position [654, 0]
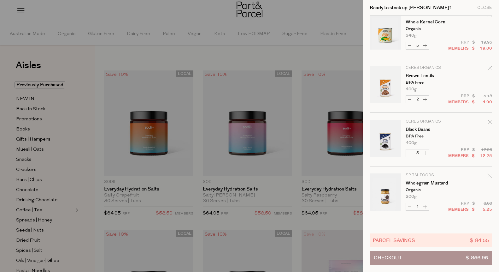
click at [409, 99] on button "Decrease Brown Lentils" at bounding box center [410, 99] width 8 height 7
type input "1"
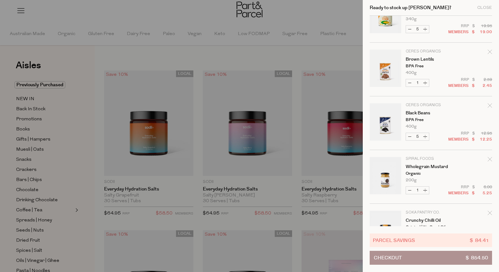
scroll to position [703, 0]
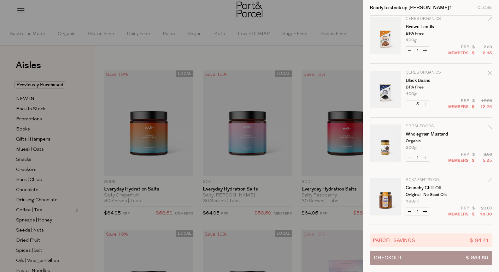
click at [409, 49] on button "Decrease Brown Lentils" at bounding box center [410, 50] width 8 height 7
type input "0"
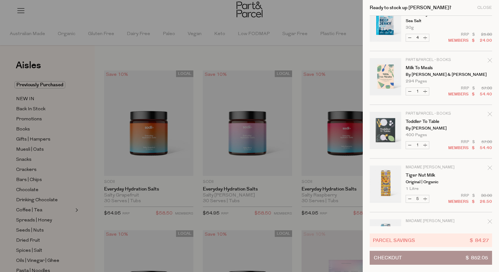
scroll to position [1666, 0]
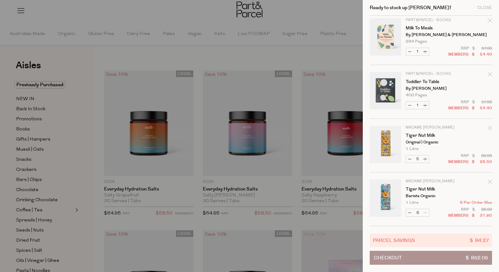
click at [426, 258] on button "Checkout $ 852.05" at bounding box center [431, 257] width 122 height 14
